Goal: Book appointment/travel/reservation

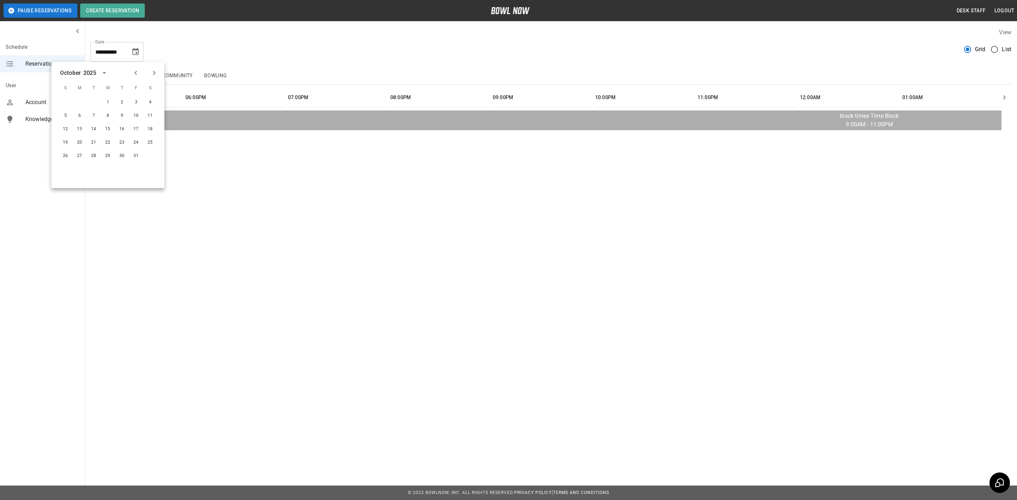
scroll to position [0, 897]
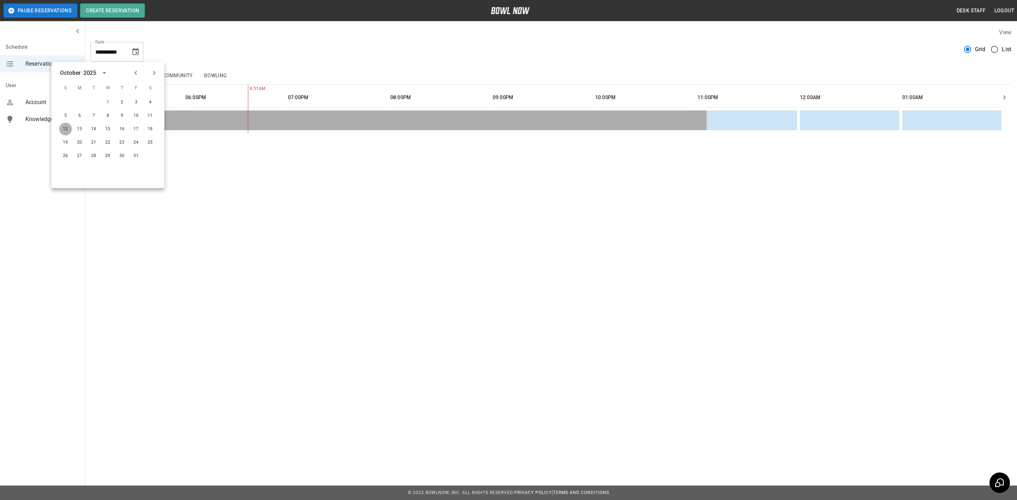
click at [65, 128] on button "12" at bounding box center [65, 129] width 13 height 13
type input "**********"
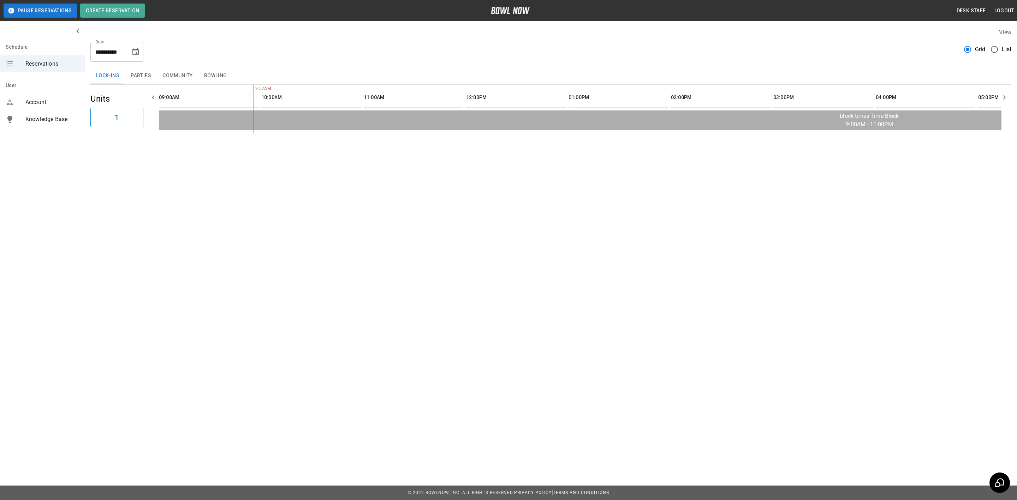
click at [1008, 48] on span "List" at bounding box center [1007, 49] width 10 height 8
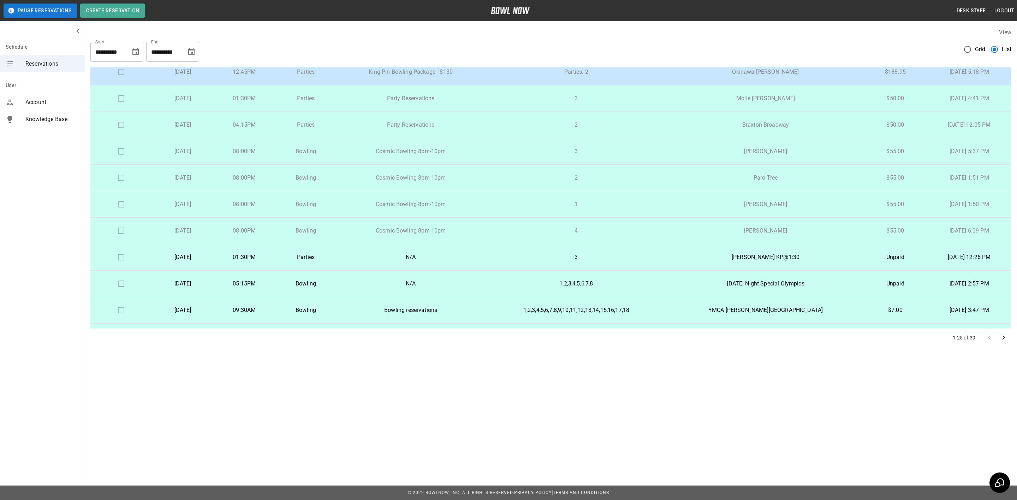
scroll to position [30, 0]
drag, startPoint x: 977, startPoint y: 251, endPoint x: 1017, endPoint y: 230, distance: 44.7
click at [1017, 230] on div "**********" at bounding box center [551, 188] width 932 height 330
click at [994, 251] on td "[DATE] 12:26 PM" at bounding box center [969, 256] width 84 height 26
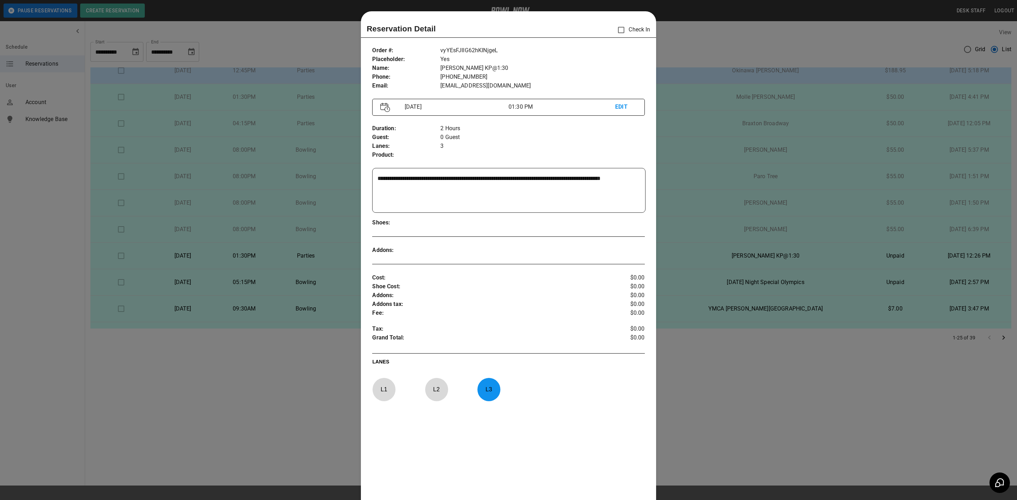
scroll to position [11, 0]
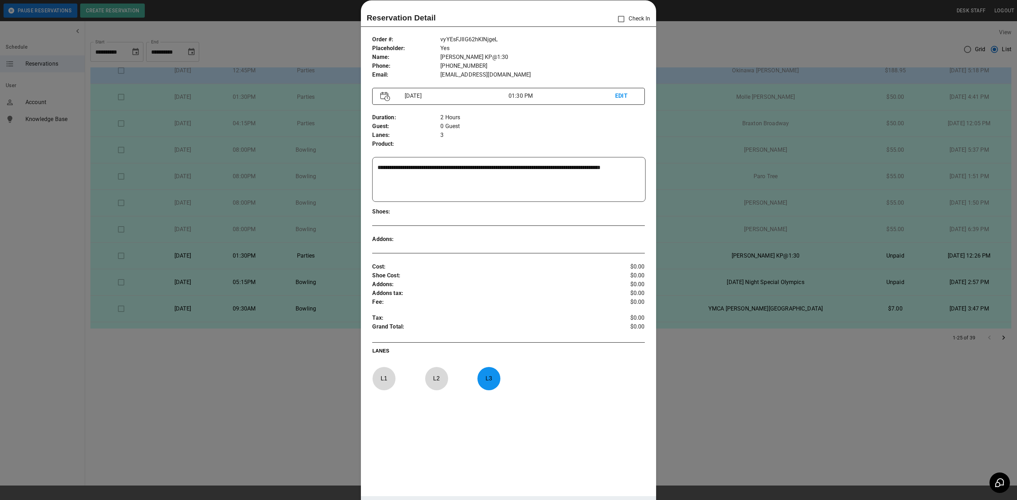
click at [1008, 206] on div at bounding box center [508, 250] width 1017 height 500
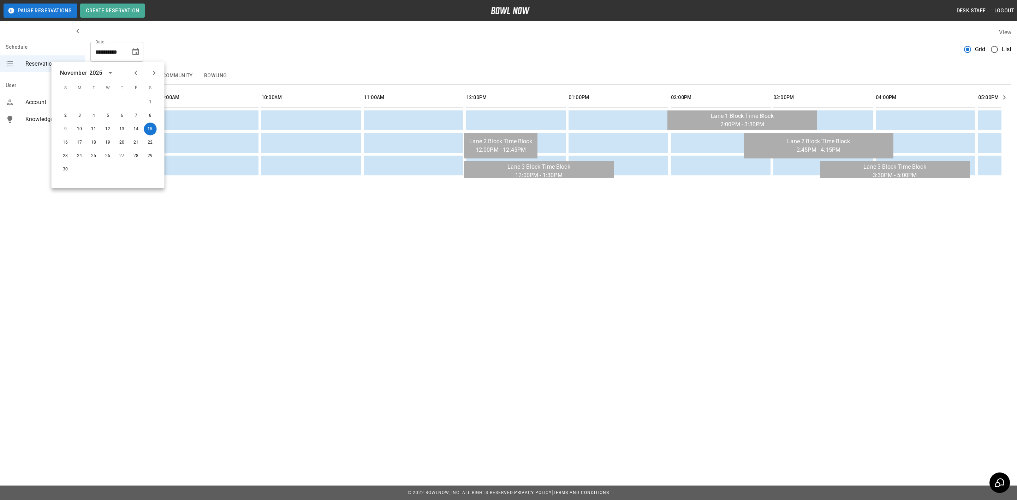
scroll to position [0, 897]
